Goal: Transaction & Acquisition: Purchase product/service

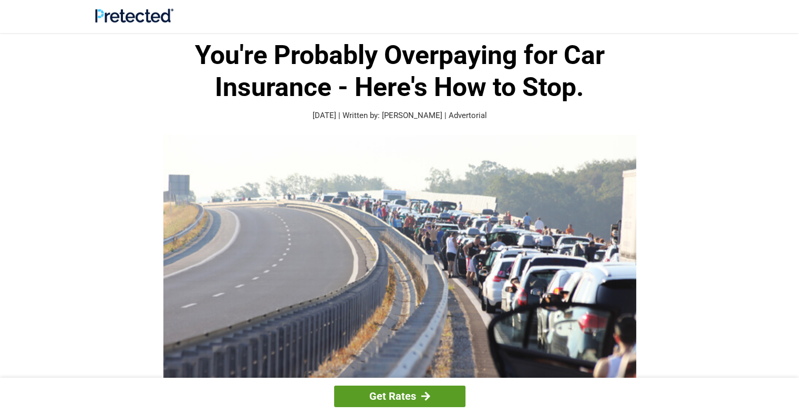
click at [394, 397] on link "Get Rates" at bounding box center [399, 397] width 131 height 22
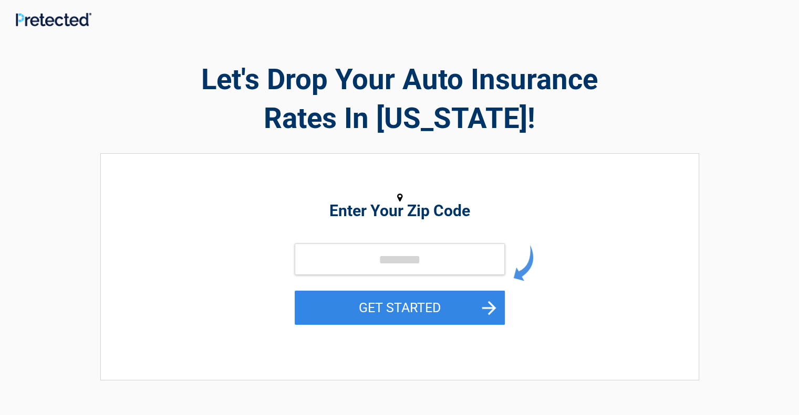
click at [387, 214] on h2 "Enter Your Zip Code" at bounding box center [400, 211] width 482 height 13
click at [400, 195] on icon at bounding box center [399, 197] width 5 height 9
click at [372, 263] on input "tel" at bounding box center [400, 260] width 210 height 32
type input "*****"
click at [295, 291] on button "GET STARTED" at bounding box center [400, 308] width 210 height 34
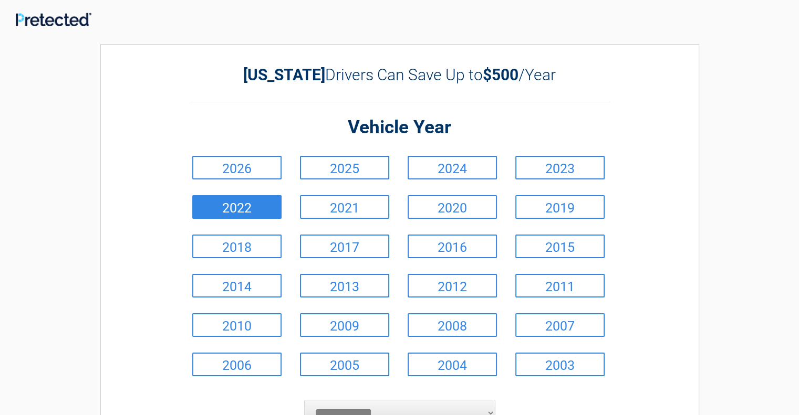
click at [277, 206] on link "2022" at bounding box center [236, 207] width 89 height 24
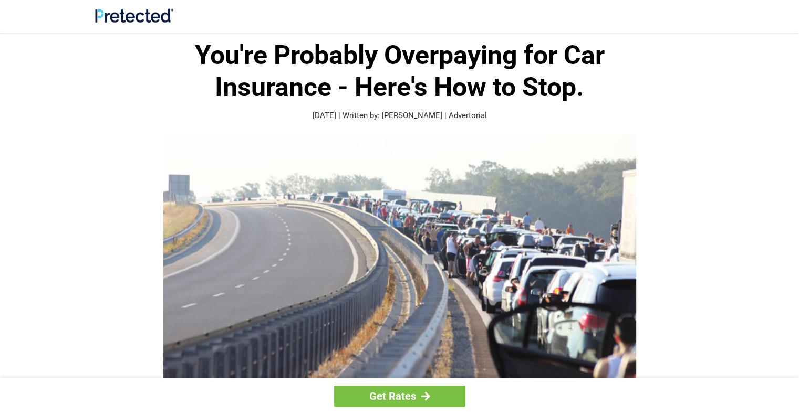
click at [262, 228] on img at bounding box center [399, 257] width 473 height 245
